Goal: Task Accomplishment & Management: Manage account settings

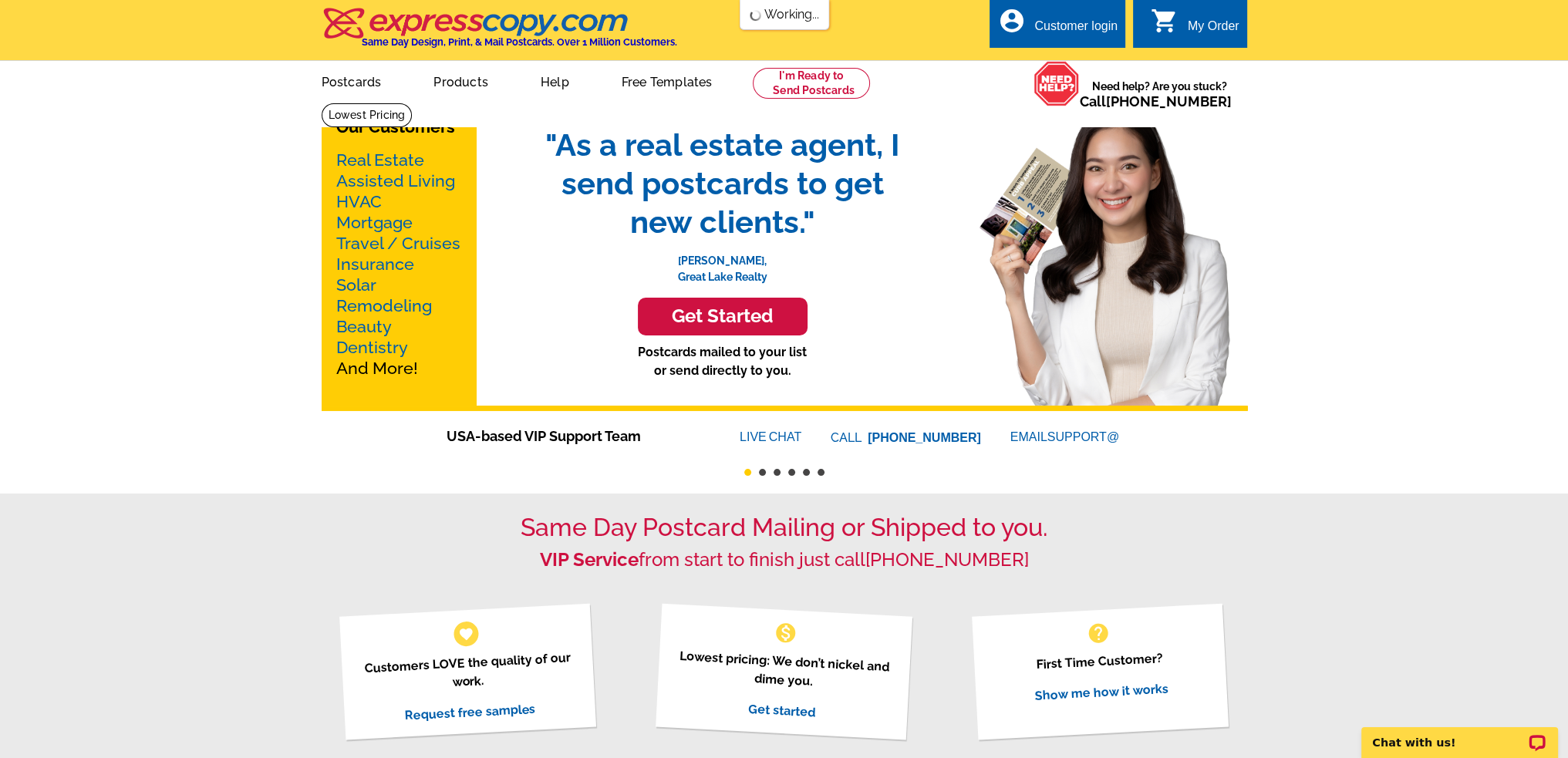
click at [1086, 22] on div "Customer login" at bounding box center [1076, 30] width 83 height 22
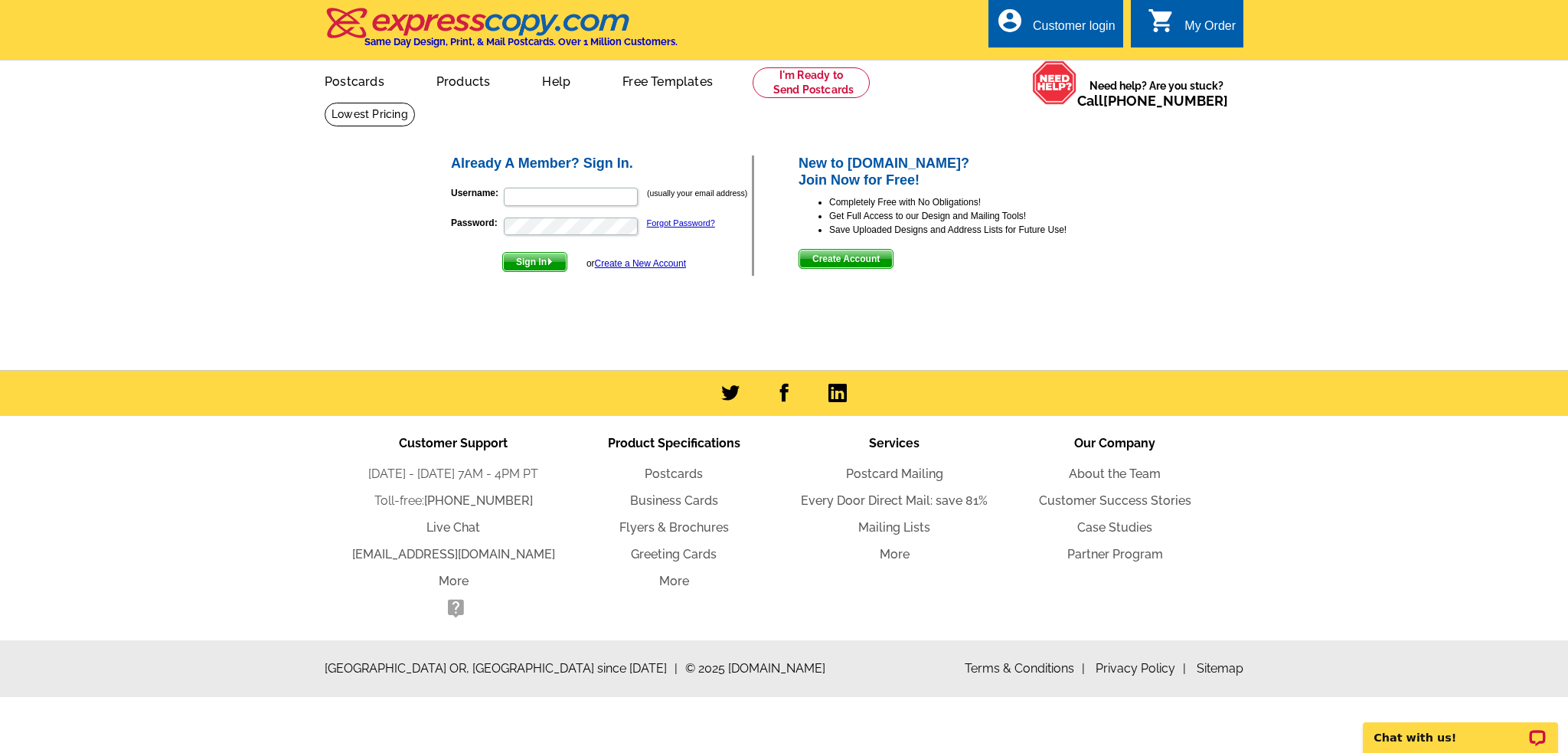
type input "[PERSON_NAME][EMAIL_ADDRESS][PERSON_NAME][DOMAIN_NAME]"
click at [550, 264] on img "submit" at bounding box center [550, 261] width 7 height 7
